Goal: Navigation & Orientation: Understand site structure

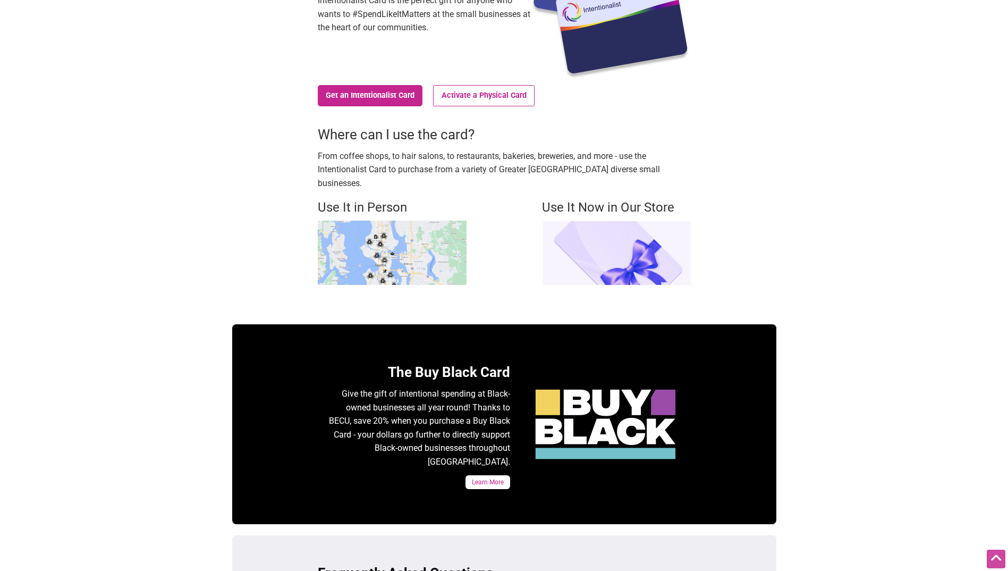
scroll to position [159, 0]
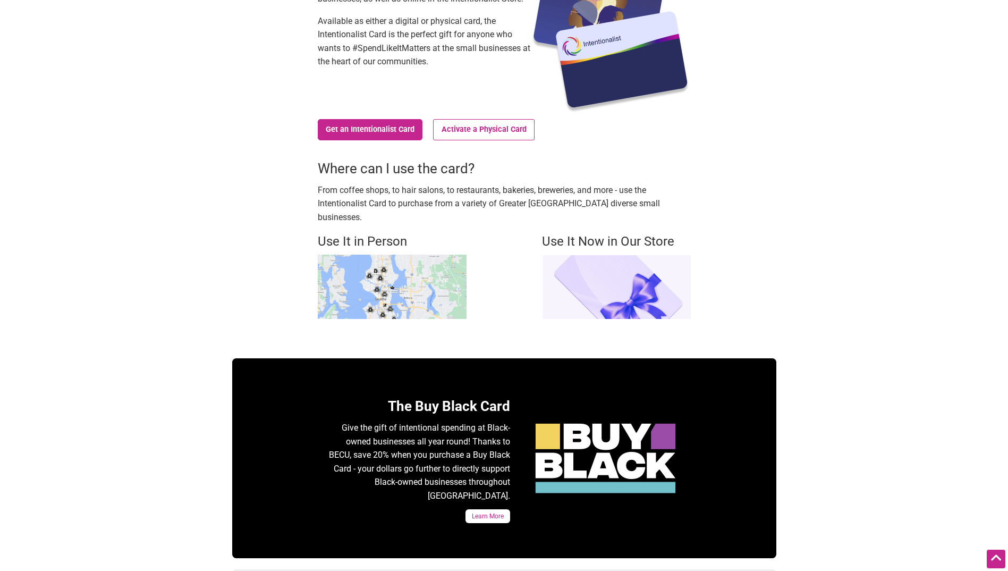
click at [432, 277] on img at bounding box center [392, 287] width 149 height 64
click at [657, 271] on img at bounding box center [616, 287] width 149 height 64
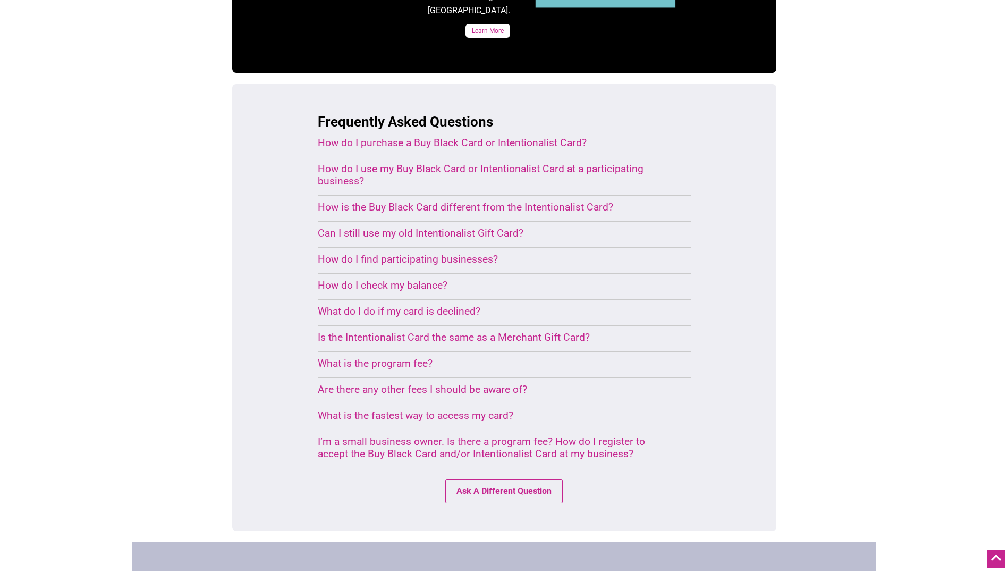
scroll to position [842, 0]
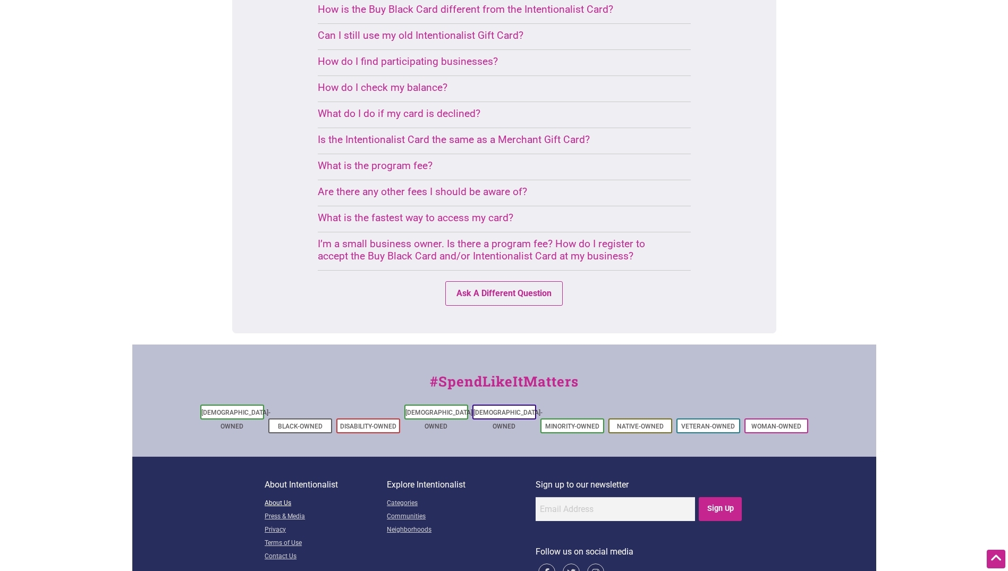
click at [285, 497] on link "About Us" at bounding box center [326, 503] width 122 height 13
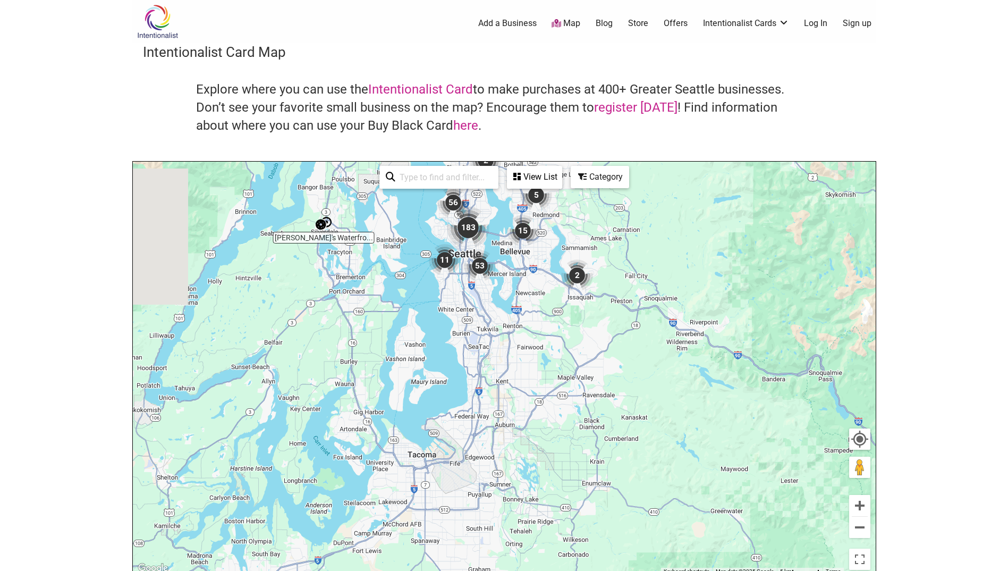
drag, startPoint x: 504, startPoint y: 456, endPoint x: 677, endPoint y: 148, distance: 352.2
click at [677, 148] on div "Intentionalist Card Map Explore where you can use the Intentionalist Card to ma…" at bounding box center [504, 309] width 744 height 533
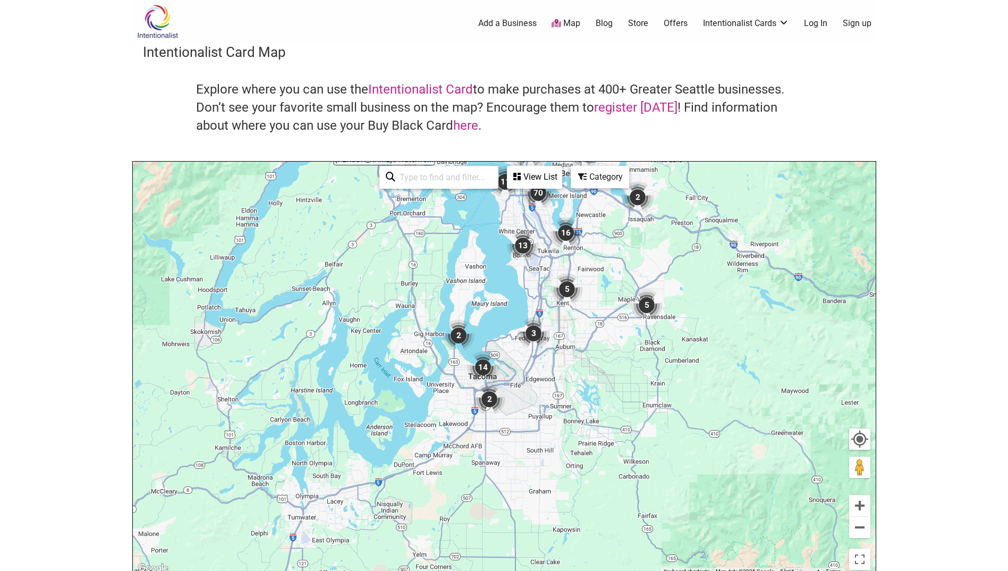
drag, startPoint x: 487, startPoint y: 427, endPoint x: 536, endPoint y: 364, distance: 80.0
click at [536, 366] on div "To navigate, press the arrow keys." at bounding box center [504, 369] width 743 height 414
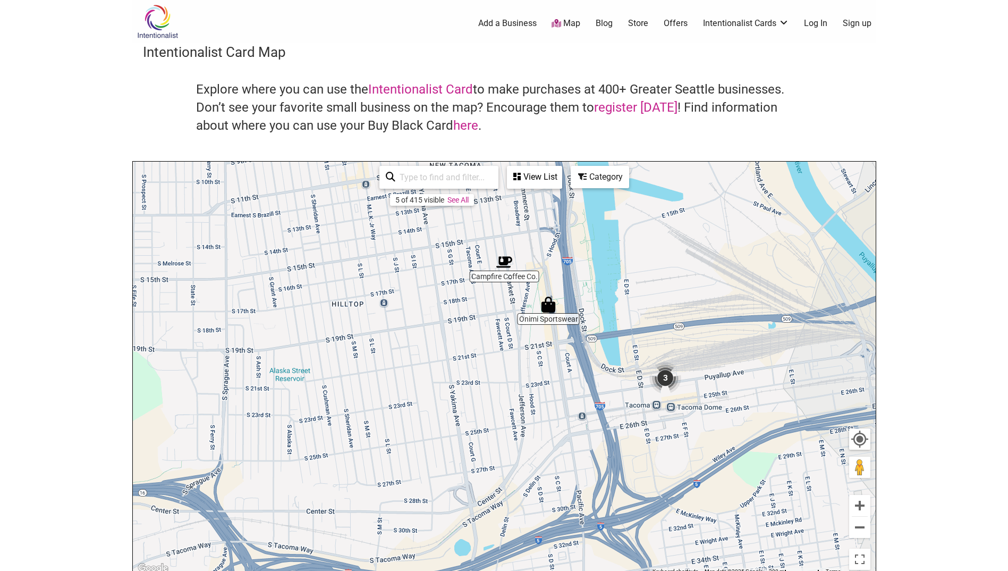
drag, startPoint x: 639, startPoint y: 335, endPoint x: 482, endPoint y: 366, distance: 160.3
click at [482, 366] on div "To navigate, press the arrow keys." at bounding box center [504, 369] width 743 height 414
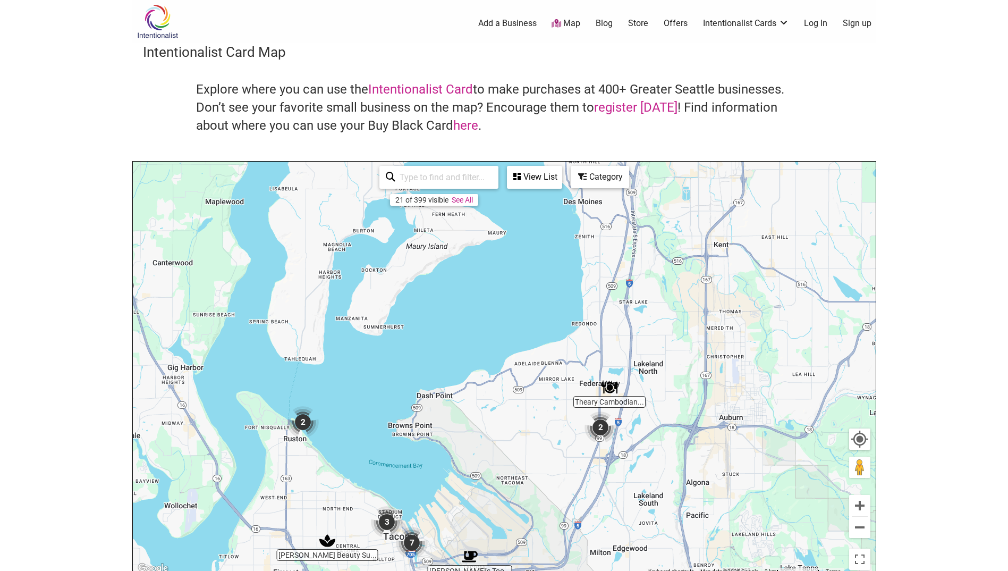
drag, startPoint x: 633, startPoint y: 282, endPoint x: 558, endPoint y: 470, distance: 203.0
click at [558, 470] on div "To navigate, press the arrow keys." at bounding box center [504, 369] width 743 height 414
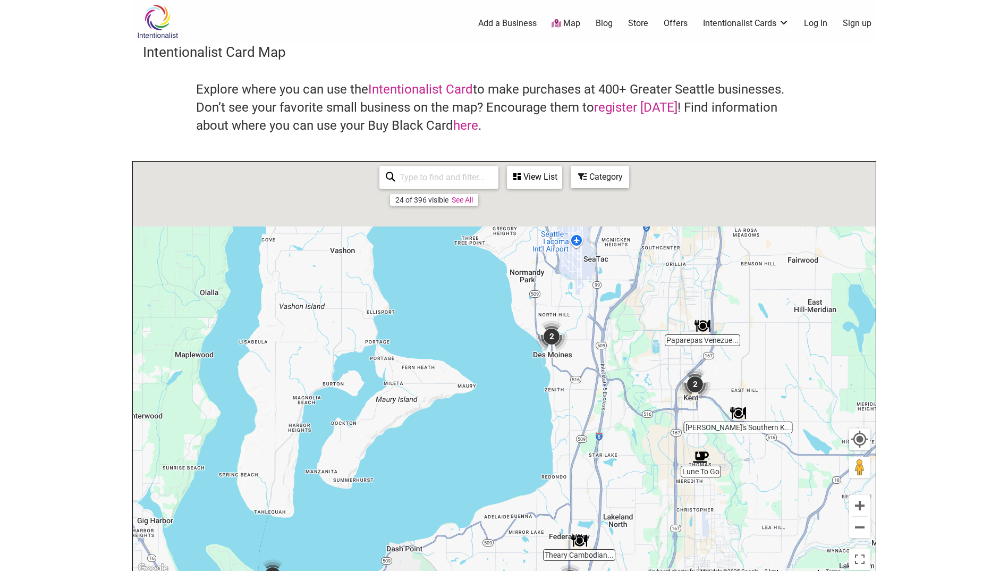
drag, startPoint x: 619, startPoint y: 479, endPoint x: 605, endPoint y: 580, distance: 101.9
click at [605, 570] on html "× Menu 0 Add a Business Map Blog Store Offers Intentionalist Cards Buy Black Ca…" at bounding box center [504, 285] width 1008 height 571
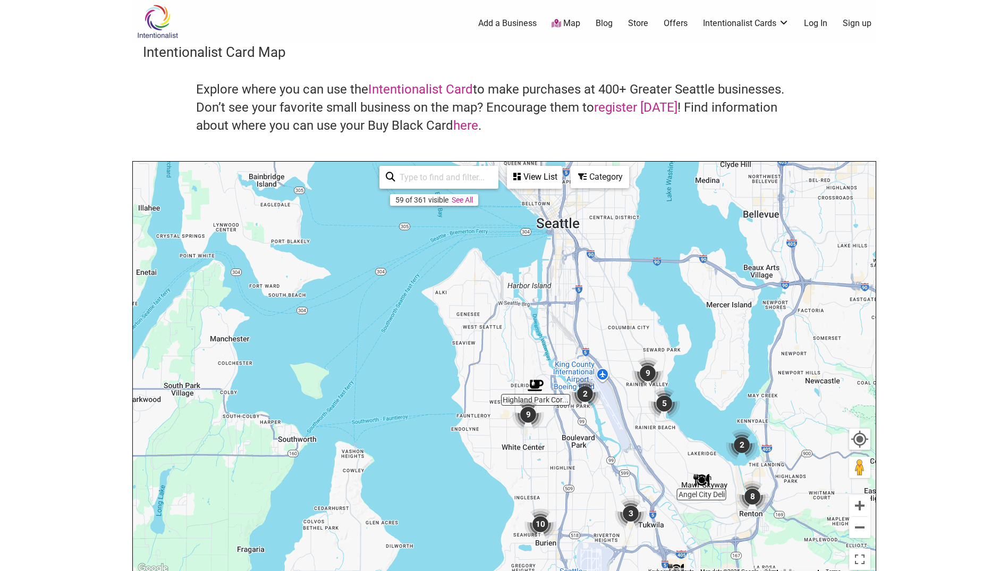
drag, startPoint x: 571, startPoint y: 395, endPoint x: 606, endPoint y: 584, distance: 192.5
click at [606, 570] on html "× Menu 0 Add a Business Map Blog Store Offers Intentionalist Cards Buy Black Ca…" at bounding box center [504, 285] width 1008 height 571
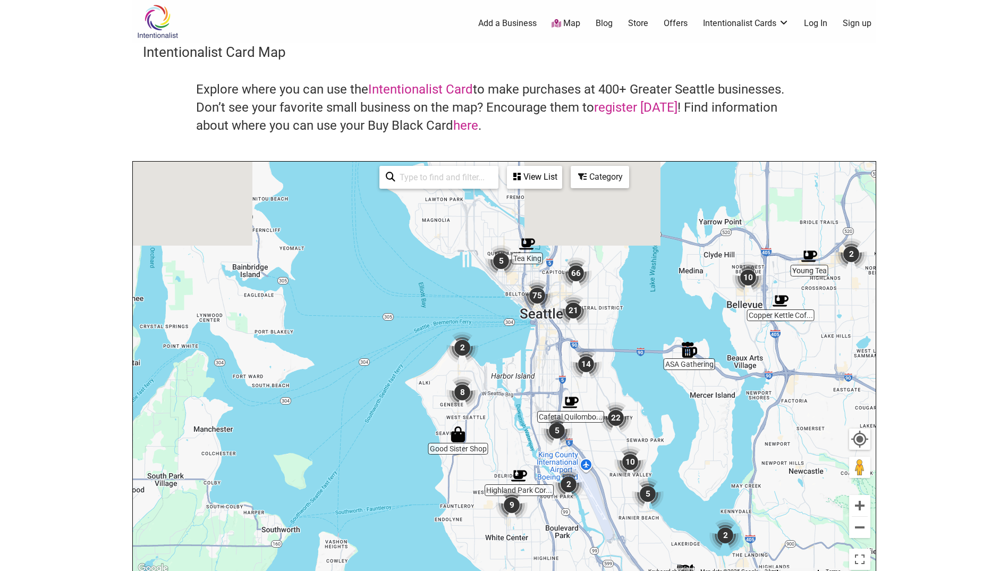
drag, startPoint x: 553, startPoint y: 275, endPoint x: 538, endPoint y: 385, distance: 110.5
click at [536, 385] on div "To navigate, press the arrow keys." at bounding box center [504, 369] width 743 height 414
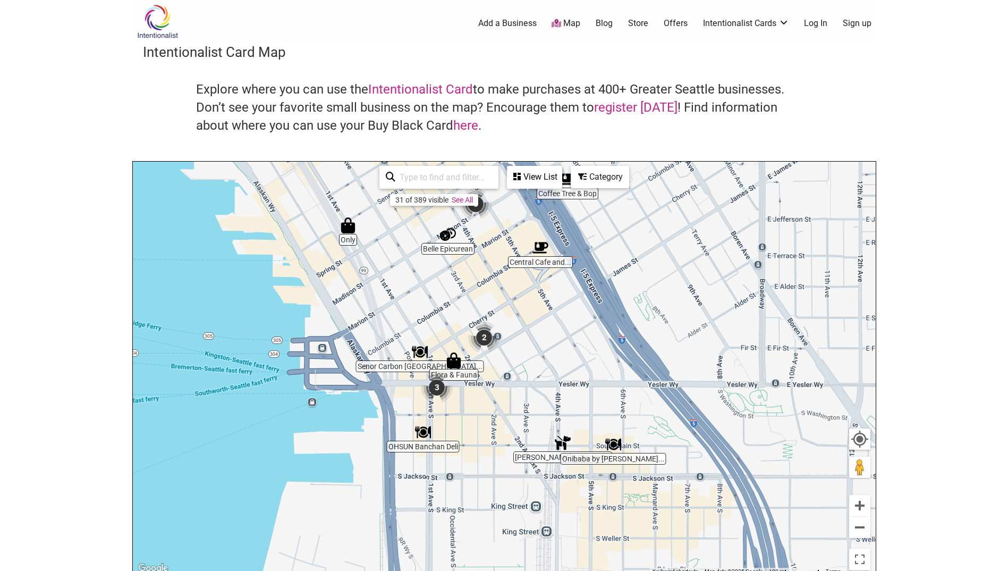
drag, startPoint x: 635, startPoint y: 441, endPoint x: 563, endPoint y: 318, distance: 142.4
click at [563, 318] on div "To navigate, press the arrow keys." at bounding box center [504, 369] width 743 height 414
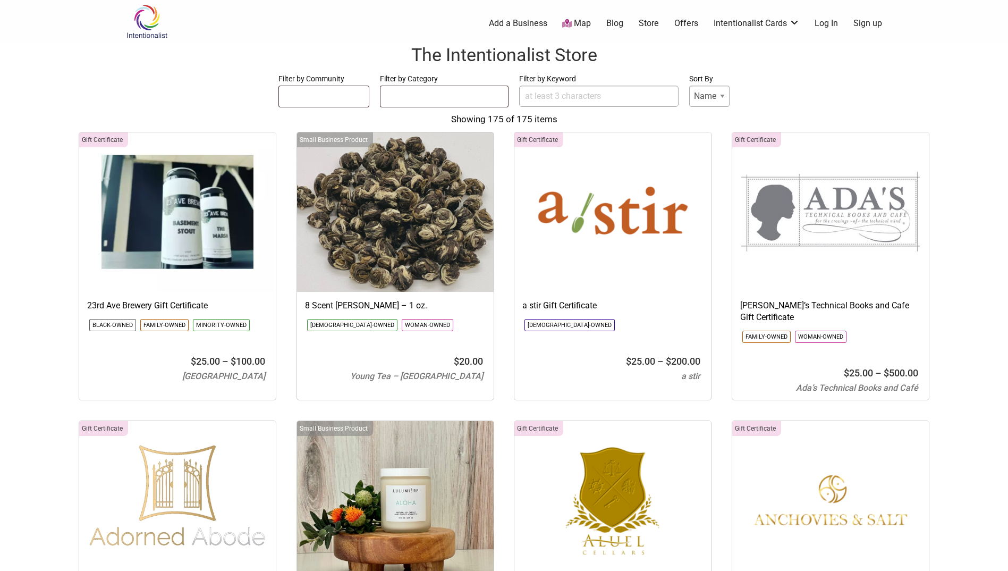
select select
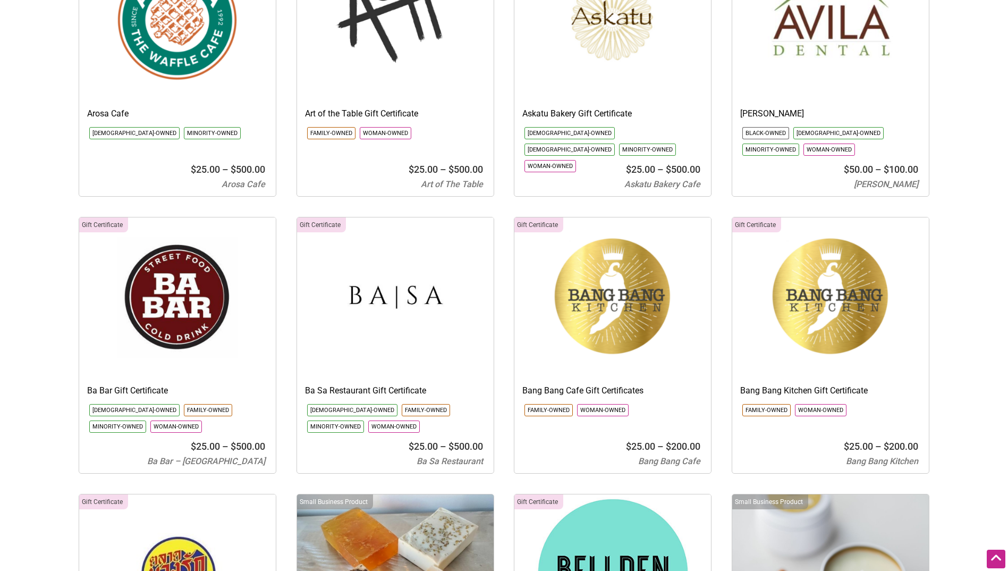
scroll to position [957, 0]
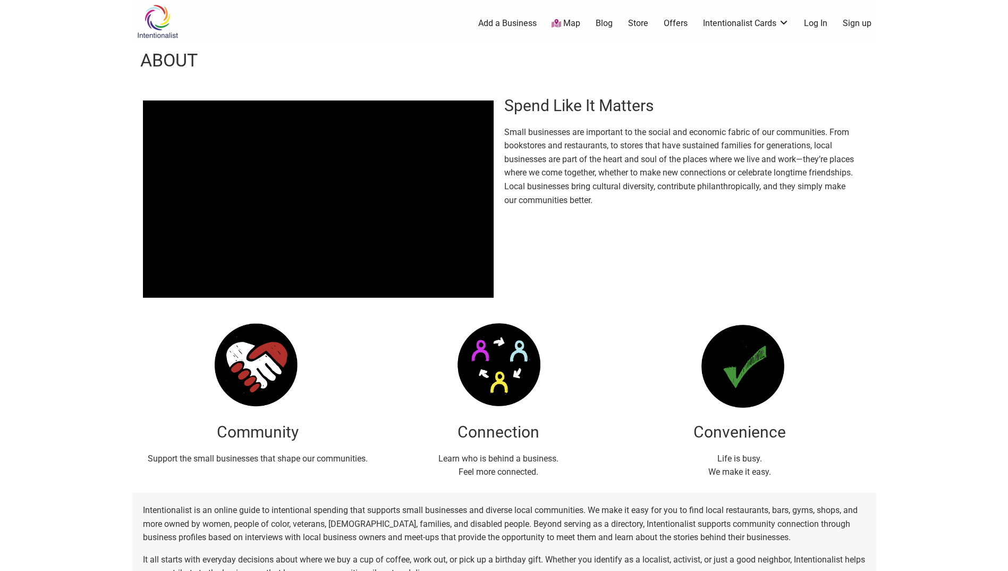
click at [569, 23] on link "Map" at bounding box center [566, 24] width 29 height 12
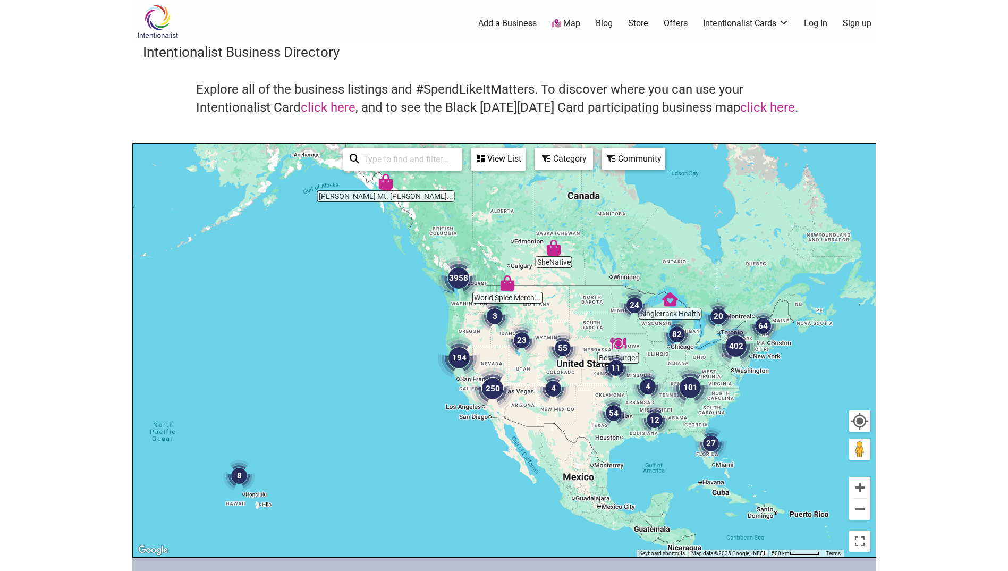
click at [603, 24] on link "Blog" at bounding box center [604, 24] width 17 height 12
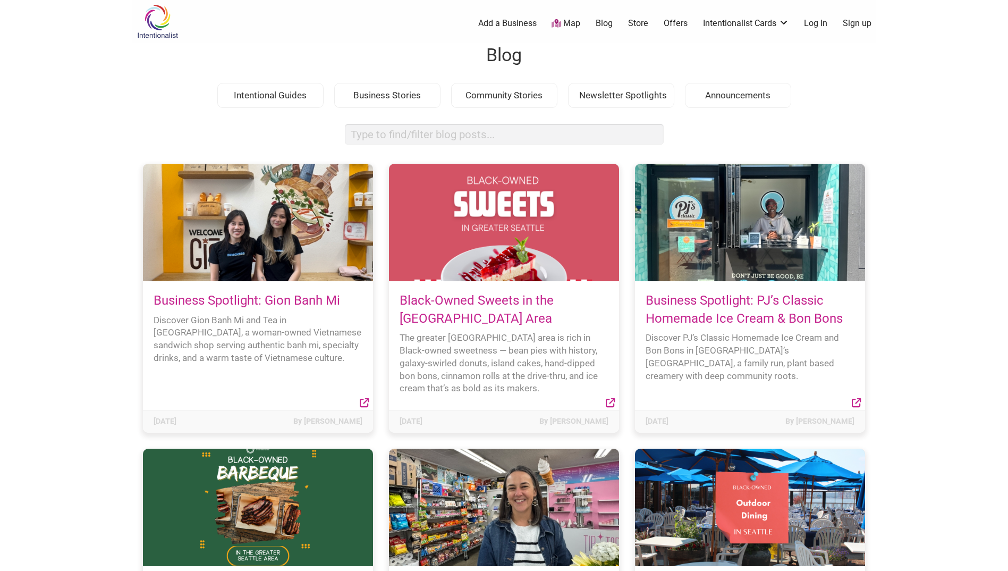
click at [571, 24] on link "Map" at bounding box center [566, 24] width 29 height 12
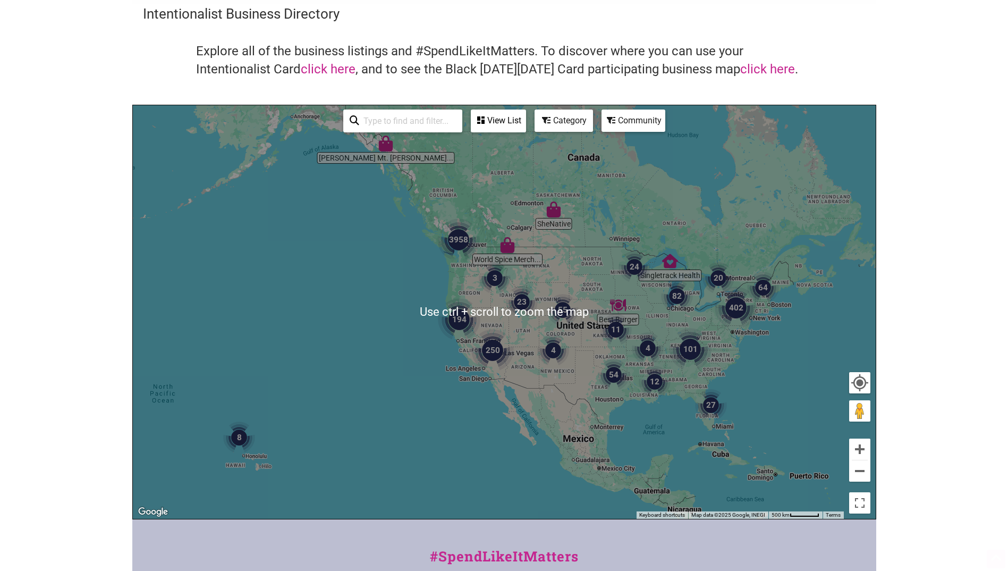
scroll to position [53, 0]
